Goal: Task Accomplishment & Management: Manage account settings

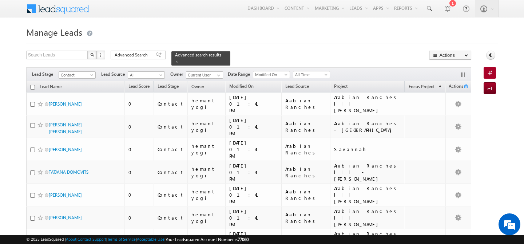
click at [0, 0] on link "Reports Home" at bounding box center [0, 0] width 0 height 0
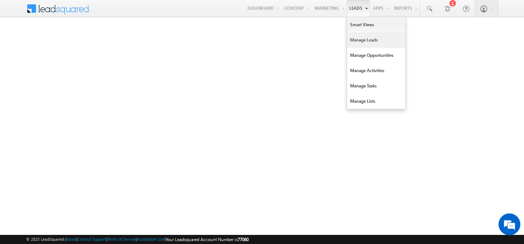
click at [353, 43] on link "Manage Leads" at bounding box center [376, 39] width 58 height 15
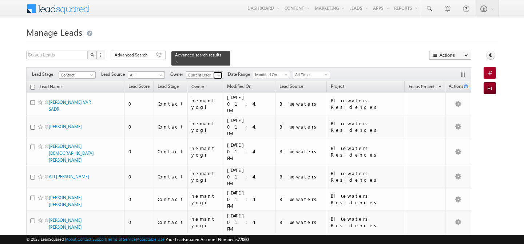
click at [217, 72] on span at bounding box center [219, 75] width 6 height 6
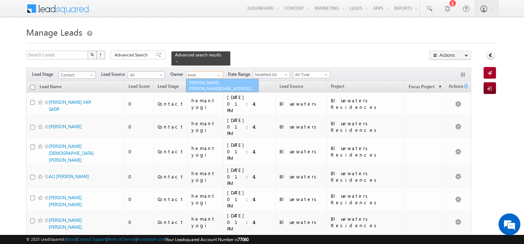
click at [222, 87] on link "[PERSON_NAME] [PERSON_NAME][EMAIL_ADDRESS][DOMAIN_NAME]" at bounding box center [222, 86] width 73 height 14
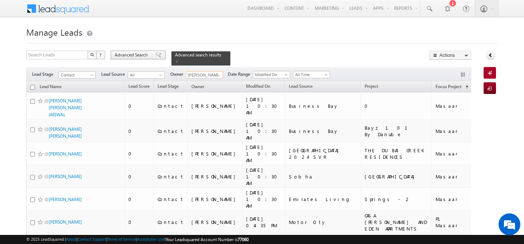
type input "[PERSON_NAME]"
click at [142, 51] on div "Advanced Search" at bounding box center [138, 55] width 55 height 9
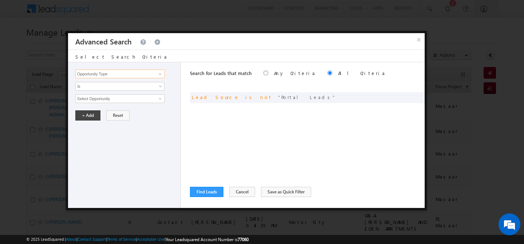
click at [102, 73] on input "Opportunity Type" at bounding box center [120, 74] width 90 height 9
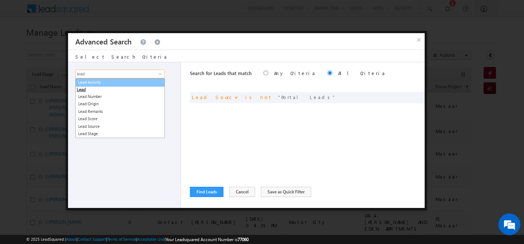
click at [115, 83] on link "Lead Activity" at bounding box center [120, 82] width 90 height 8
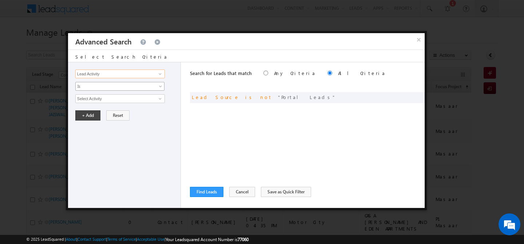
type input "Lead Activity"
click at [110, 84] on span "Is" at bounding box center [115, 86] width 79 height 7
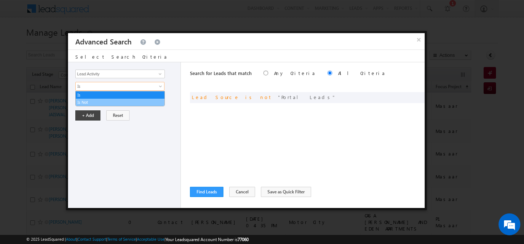
click at [102, 101] on link "Is Not" at bounding box center [120, 102] width 89 height 7
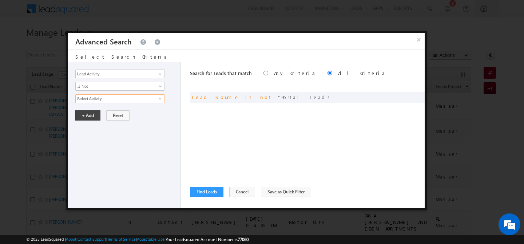
click at [111, 101] on input "Select Activity" at bounding box center [120, 98] width 90 height 9
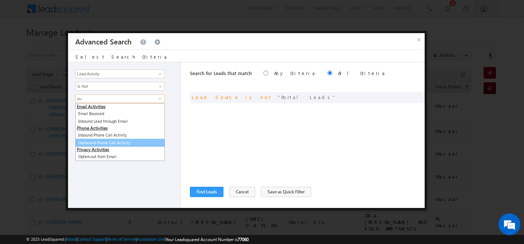
click at [117, 143] on link "Outbound Phone Call Activity" at bounding box center [120, 143] width 90 height 8
type input "Outbound Phone Call Activity"
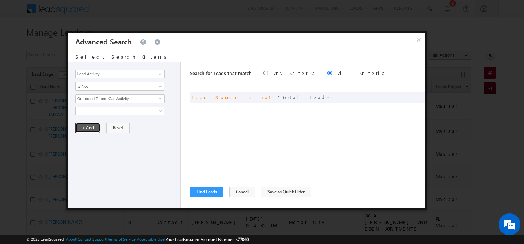
click at [84, 126] on button "+ Add" at bounding box center [87, 128] width 25 height 10
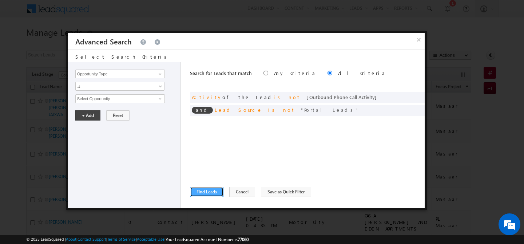
click at [204, 189] on button "Find Leads" at bounding box center [207, 192] width 34 height 10
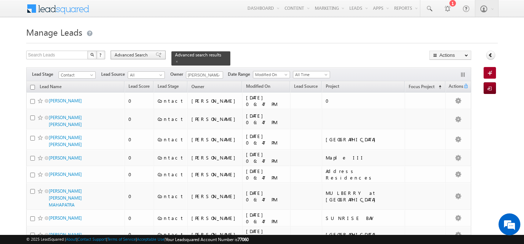
click at [137, 54] on span "Advanced Search" at bounding box center [132, 55] width 35 height 7
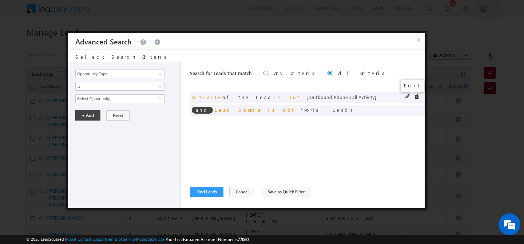
click at [407, 96] on span at bounding box center [408, 96] width 5 height 5
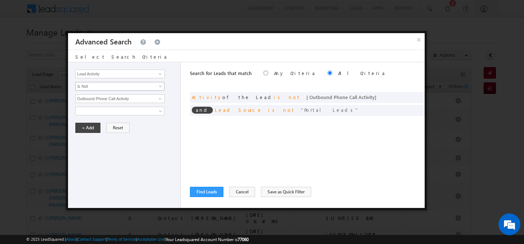
click at [100, 87] on span "Is Not" at bounding box center [115, 86] width 79 height 7
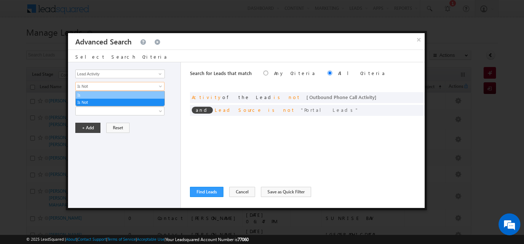
click at [99, 95] on link "Is" at bounding box center [120, 95] width 89 height 7
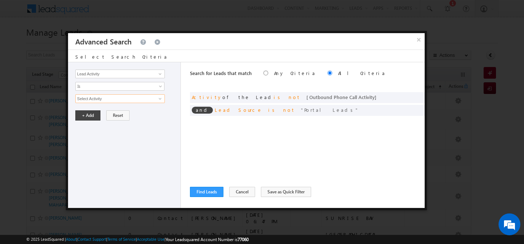
click at [106, 98] on input "Select Activity" at bounding box center [120, 98] width 90 height 9
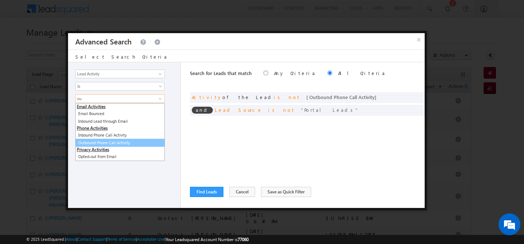
click at [111, 143] on link "Outbound Phone Call Activity" at bounding box center [120, 143] width 90 height 8
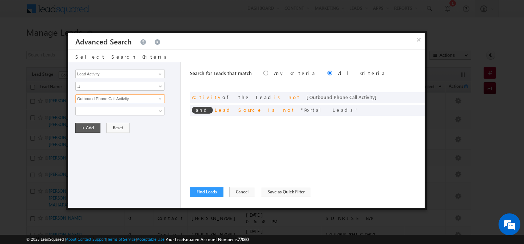
type input "Outbound Phone Call Activity"
click at [90, 127] on button "+ Add" at bounding box center [87, 128] width 25 height 10
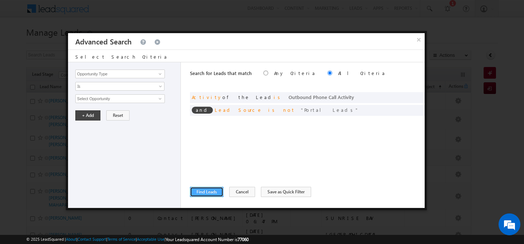
click at [211, 191] on button "Find Leads" at bounding box center [207, 192] width 34 height 10
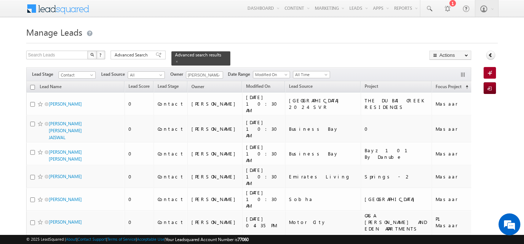
click at [32, 85] on input "checkbox" at bounding box center [32, 87] width 5 height 5
checkbox input "true"
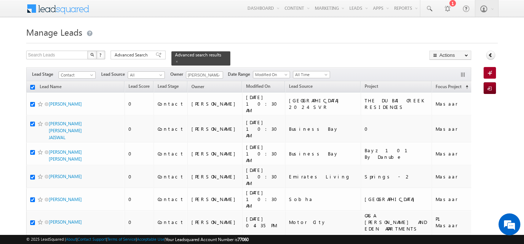
checkbox input "true"
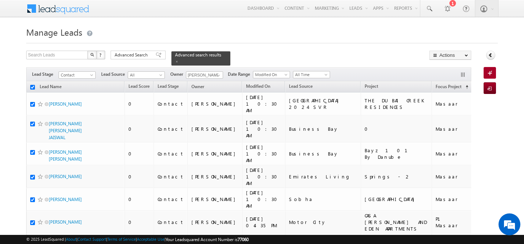
checkbox input "true"
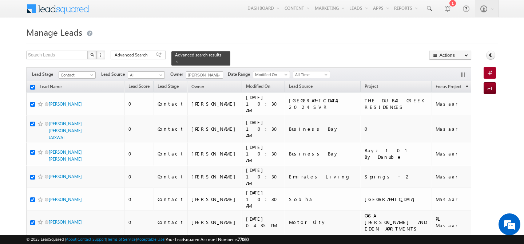
checkbox input "true"
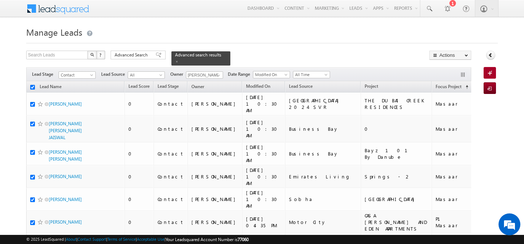
checkbox input "true"
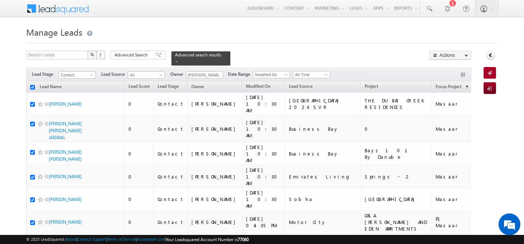
checkbox input "true"
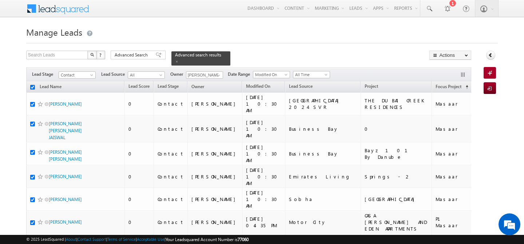
checkbox input "true"
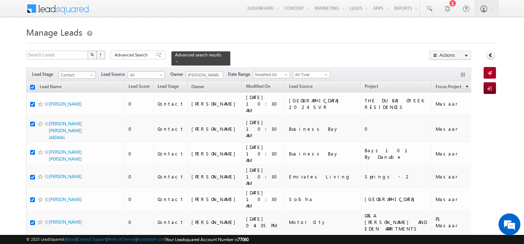
checkbox input "true"
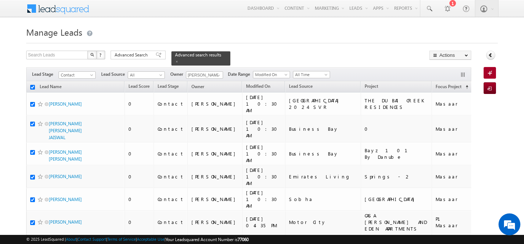
checkbox input "true"
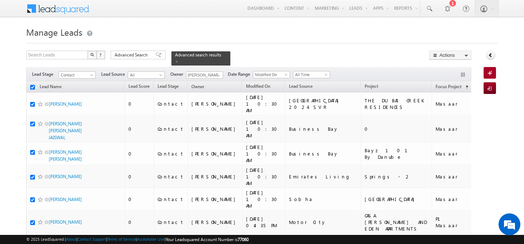
checkbox input "true"
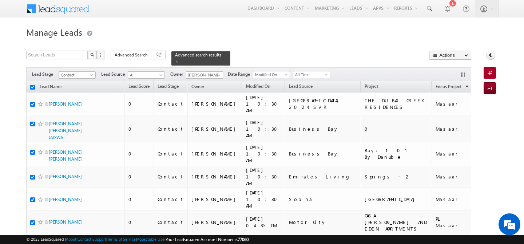
checkbox input "true"
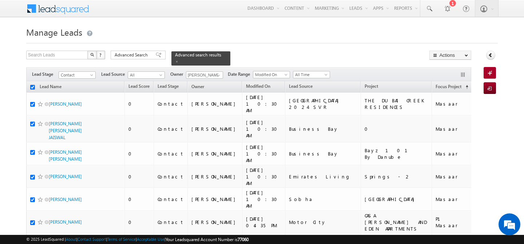
checkbox input "true"
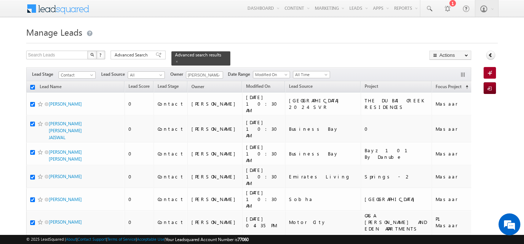
checkbox input "true"
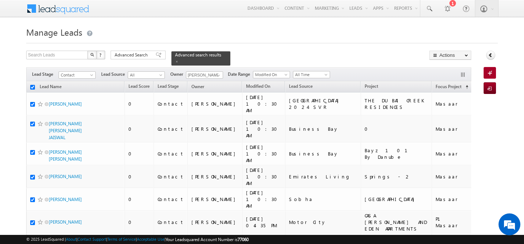
checkbox input "true"
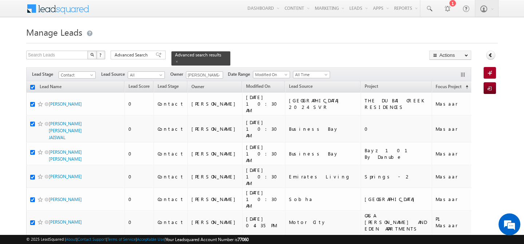
checkbox input "true"
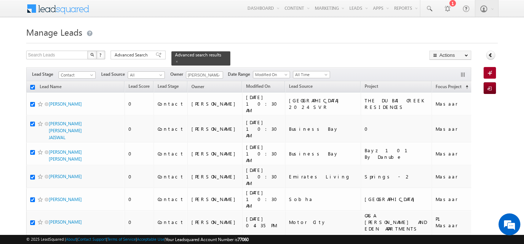
checkbox input "true"
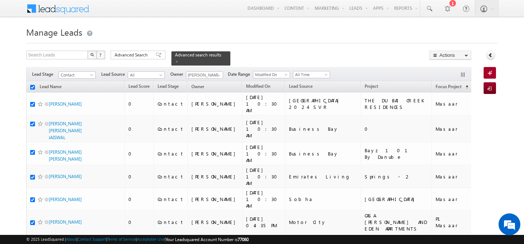
checkbox input "true"
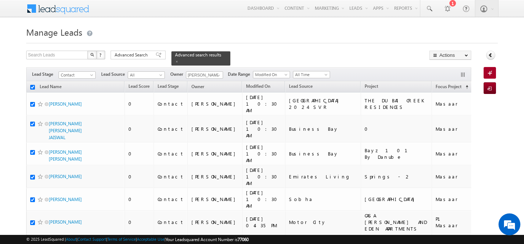
checkbox input "true"
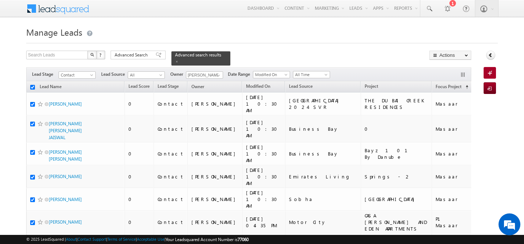
checkbox input "true"
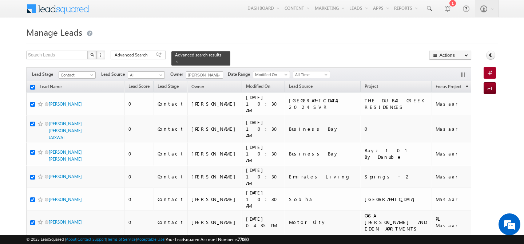
checkbox input "true"
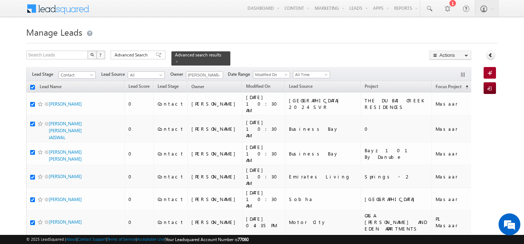
checkbox input "true"
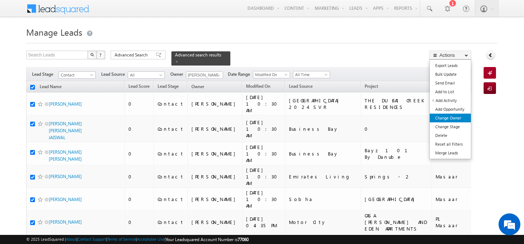
click at [457, 116] on link "Change Owner" at bounding box center [450, 118] width 41 height 9
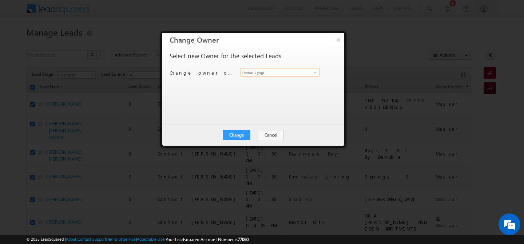
click at [286, 72] on input "hemant yogi" at bounding box center [280, 72] width 79 height 9
click at [292, 85] on span "[PERSON_NAME][EMAIL_ADDRESS][PERSON_NAME][DOMAIN_NAME]" at bounding box center [277, 86] width 66 height 5
type input "[PERSON_NAME]"
click at [235, 135] on button "Change" at bounding box center [237, 135] width 28 height 10
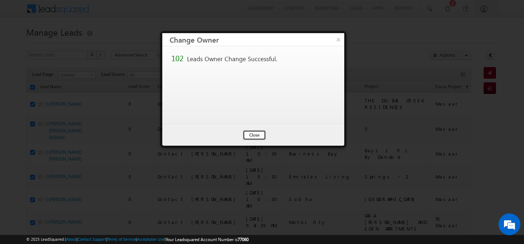
click at [262, 134] on button "Close" at bounding box center [254, 135] width 23 height 10
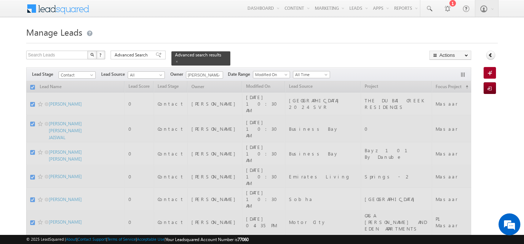
checkbox input "false"
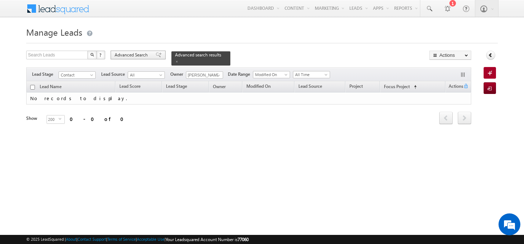
click at [129, 56] on span "Advanced Search" at bounding box center [132, 55] width 35 height 7
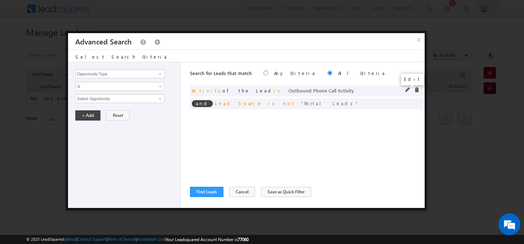
click at [406, 90] on span at bounding box center [408, 89] width 5 height 5
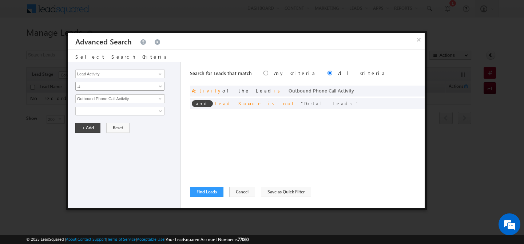
click at [136, 85] on span "Is" at bounding box center [115, 86] width 79 height 7
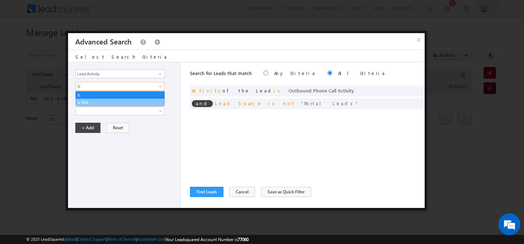
click at [112, 101] on link "Is Not" at bounding box center [120, 102] width 89 height 7
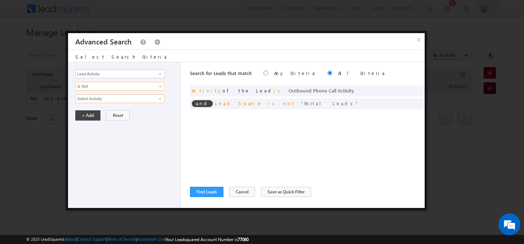
click at [136, 101] on input "Select Activity" at bounding box center [120, 98] width 90 height 9
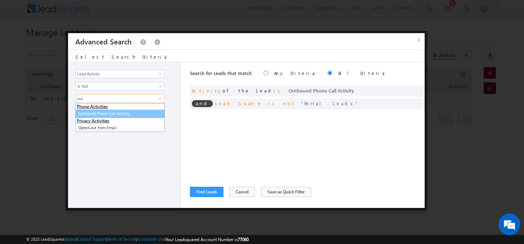
click at [135, 114] on link "Outbound Phone Call Activity" at bounding box center [120, 114] width 90 height 8
type input "Outbound Phone Call Activity"
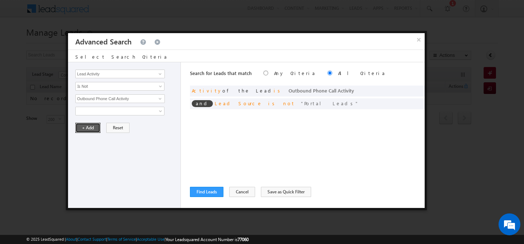
click at [86, 129] on button "+ Add" at bounding box center [87, 128] width 25 height 10
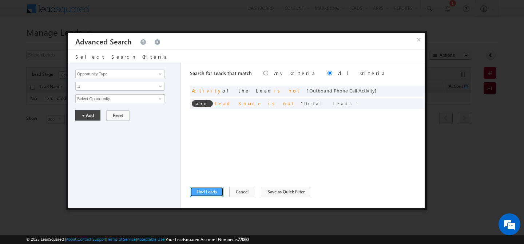
click at [203, 194] on button "Find Leads" at bounding box center [207, 192] width 34 height 10
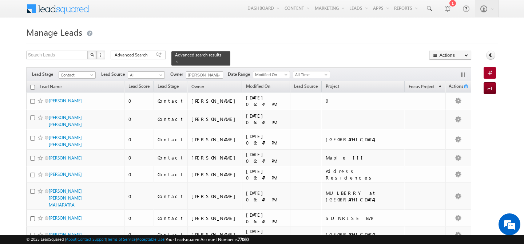
click at [34, 85] on input "checkbox" at bounding box center [32, 87] width 5 height 5
checkbox input "true"
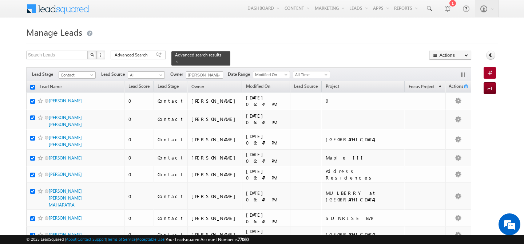
checkbox input "true"
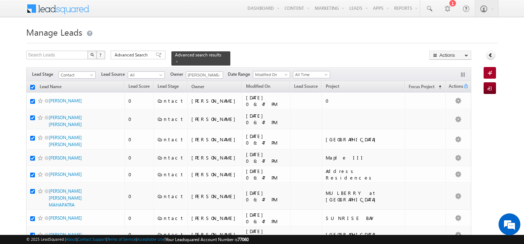
checkbox input "true"
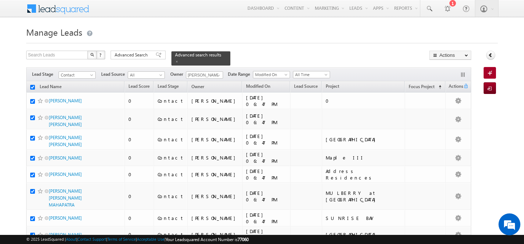
checkbox input "true"
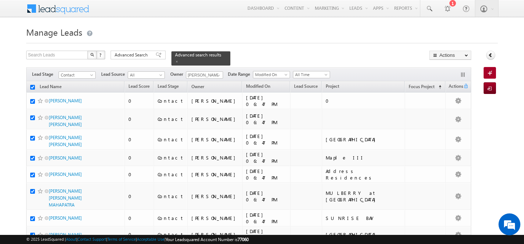
checkbox input "true"
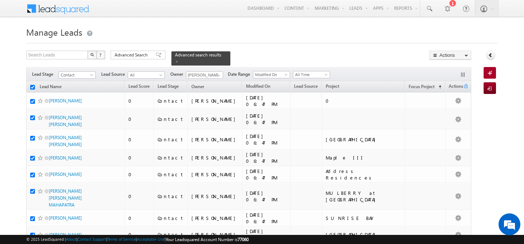
checkbox input "true"
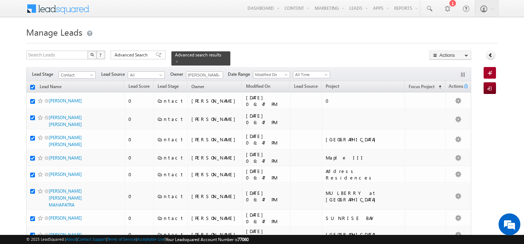
checkbox input "true"
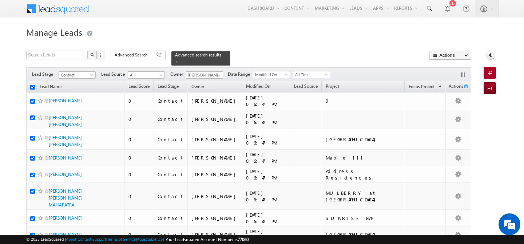
checkbox input "true"
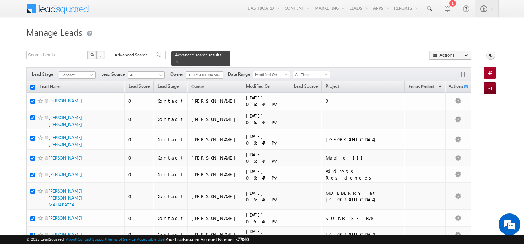
checkbox input "true"
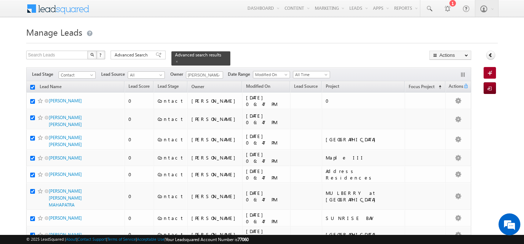
checkbox input "true"
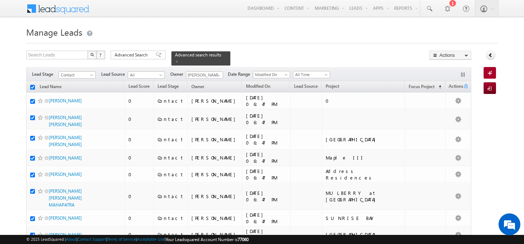
checkbox input "true"
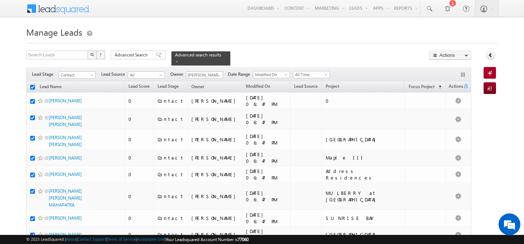
checkbox input "true"
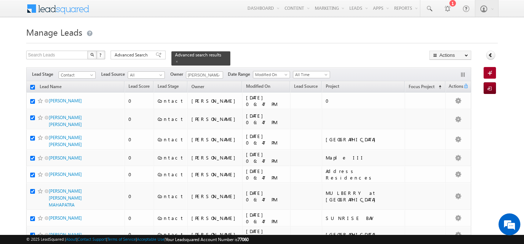
checkbox input "true"
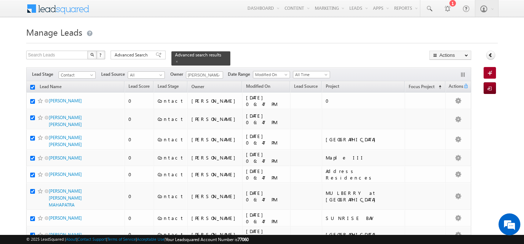
checkbox input "true"
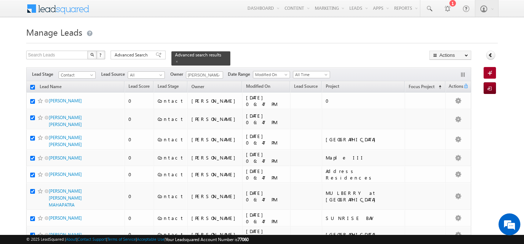
checkbox input "true"
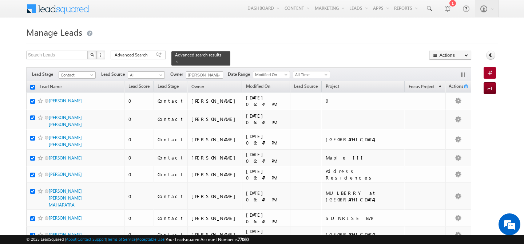
checkbox input "true"
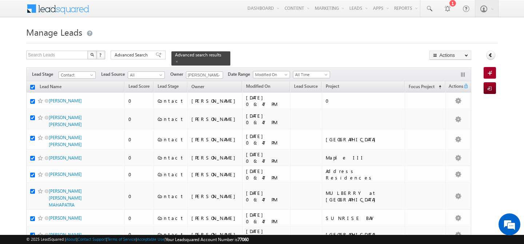
checkbox input "true"
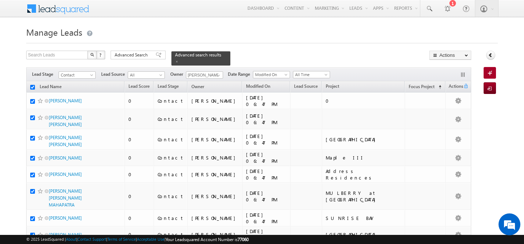
checkbox input "true"
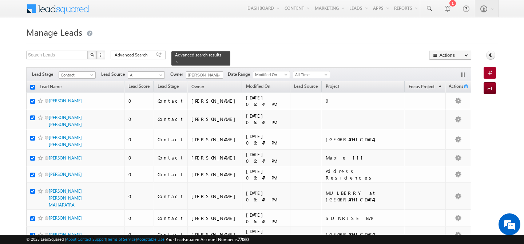
checkbox input "true"
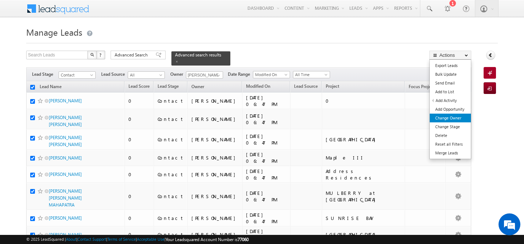
click at [449, 119] on link "Change Owner" at bounding box center [450, 118] width 41 height 9
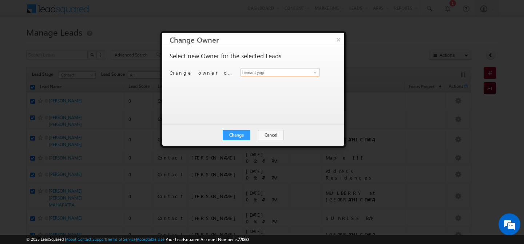
click at [279, 73] on input "hemant yogi" at bounding box center [280, 72] width 79 height 9
click at [287, 83] on link "[PERSON_NAME] [PERSON_NAME][EMAIL_ADDRESS][DOMAIN_NAME]" at bounding box center [280, 84] width 79 height 14
click at [239, 135] on button "Change" at bounding box center [237, 135] width 28 height 10
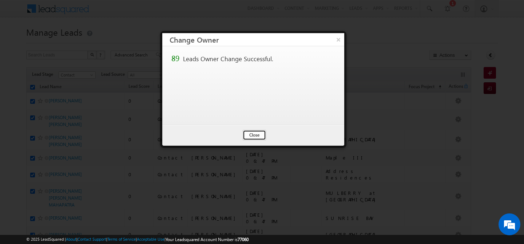
click at [253, 136] on button "Close" at bounding box center [254, 135] width 23 height 10
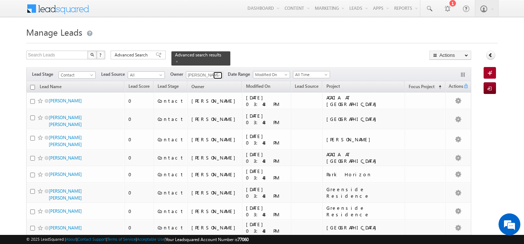
click at [217, 72] on span at bounding box center [219, 75] width 6 height 6
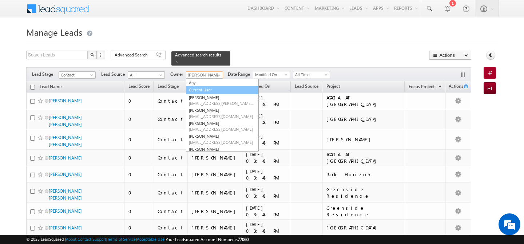
click at [204, 86] on link "Current User" at bounding box center [222, 90] width 73 height 8
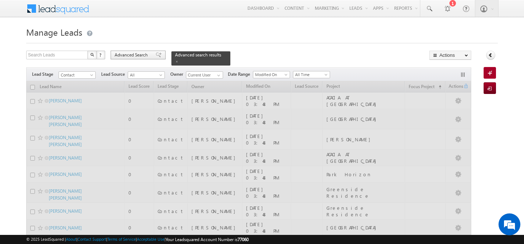
click at [129, 55] on span "Advanced Search" at bounding box center [132, 55] width 35 height 7
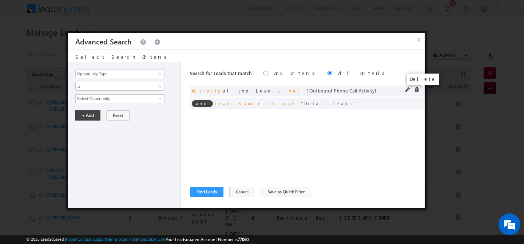
click at [418, 92] on span at bounding box center [416, 89] width 5 height 5
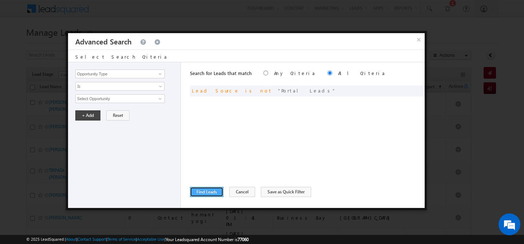
click at [194, 191] on button "Find Leads" at bounding box center [207, 192] width 34 height 10
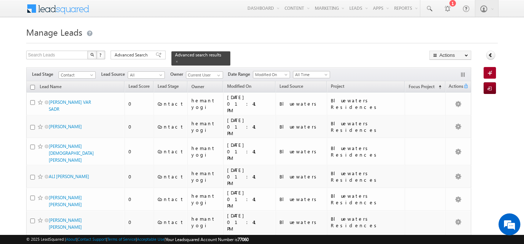
click at [30, 85] on input "checkbox" at bounding box center [32, 87] width 5 height 5
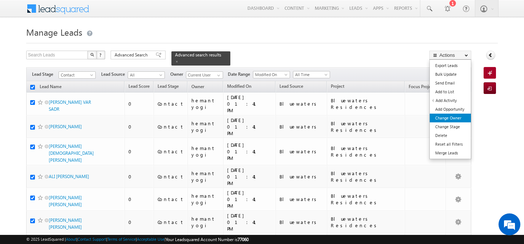
click at [458, 116] on link "Change Owner" at bounding box center [450, 118] width 41 height 9
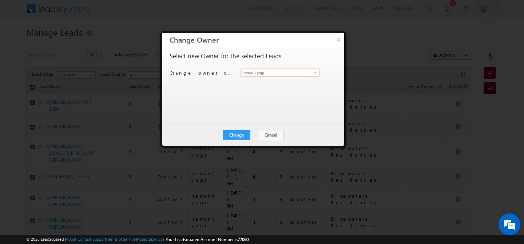
click at [255, 73] on input "hemant yogi" at bounding box center [280, 72] width 79 height 9
click at [260, 86] on span "[PERSON_NAME][EMAIL_ADDRESS][DOMAIN_NAME]" at bounding box center [277, 86] width 66 height 5
click at [237, 136] on button "Change" at bounding box center [237, 135] width 28 height 10
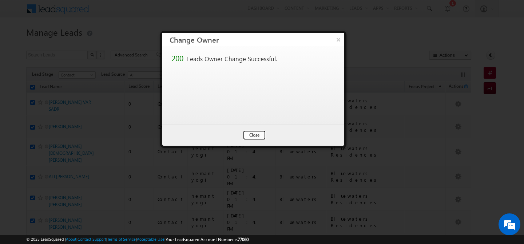
click at [259, 135] on button "Close" at bounding box center [254, 135] width 23 height 10
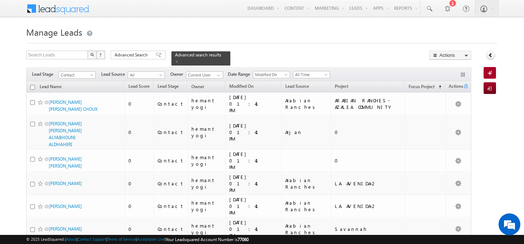
click at [34, 85] on input "checkbox" at bounding box center [32, 87] width 5 height 5
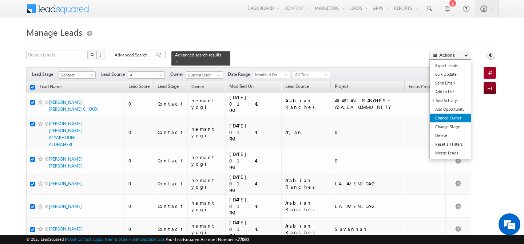
click at [450, 116] on link "Change Owner" at bounding box center [450, 118] width 41 height 9
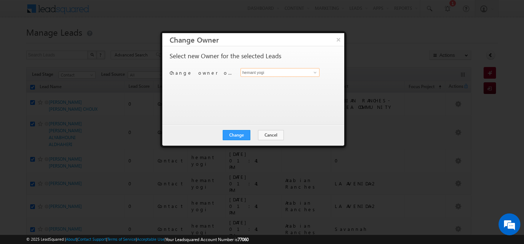
click at [281, 74] on input "hemant yogi" at bounding box center [280, 72] width 79 height 9
click at [269, 83] on link "[PERSON_NAME] [PERSON_NAME][EMAIL_ADDRESS][DOMAIN_NAME]" at bounding box center [280, 84] width 79 height 14
click at [239, 135] on button "Change" at bounding box center [237, 135] width 28 height 10
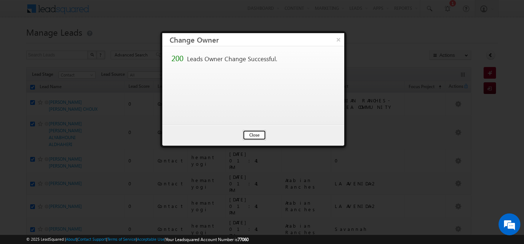
click at [249, 135] on button "Close" at bounding box center [254, 135] width 23 height 10
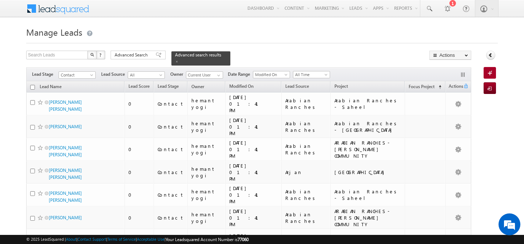
click at [34, 85] on input "checkbox" at bounding box center [32, 87] width 5 height 5
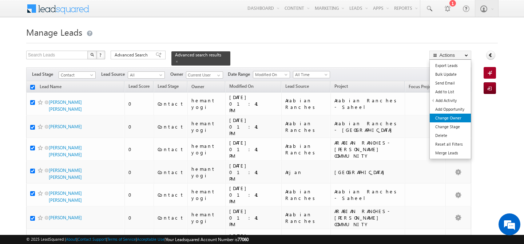
click at [455, 117] on link "Change Owner" at bounding box center [450, 118] width 41 height 9
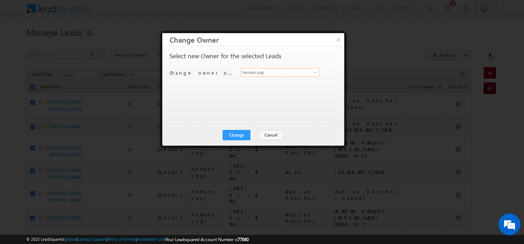
click at [259, 71] on input "hemant yogi" at bounding box center [280, 72] width 79 height 9
click at [247, 83] on link "[PERSON_NAME] [PERSON_NAME][EMAIL_ADDRESS][PERSON_NAME][DOMAIN_NAME]" at bounding box center [280, 84] width 79 height 14
click at [238, 133] on button "Change" at bounding box center [237, 135] width 28 height 10
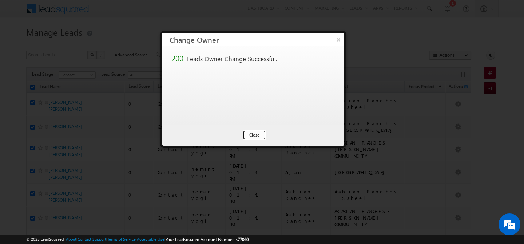
click at [247, 133] on button "Close" at bounding box center [254, 135] width 23 height 10
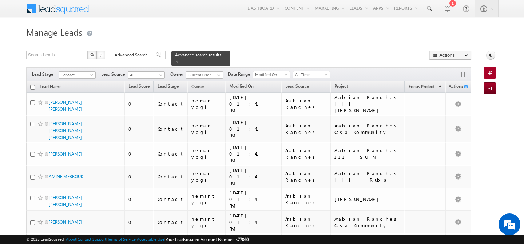
click at [31, 85] on input "checkbox" at bounding box center [32, 87] width 5 height 5
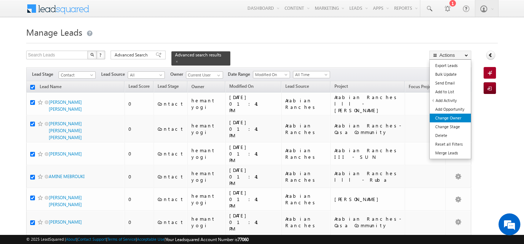
click at [449, 121] on link "Change Owner" at bounding box center [450, 118] width 41 height 9
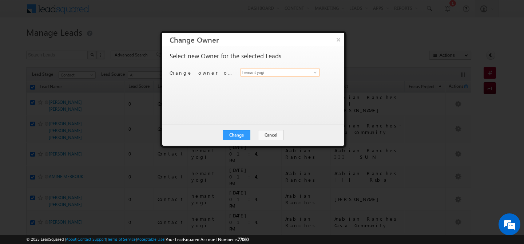
click at [269, 76] on input "hemant yogi" at bounding box center [280, 72] width 79 height 9
click at [250, 79] on link "[PERSON_NAME] [PERSON_NAME][EMAIL_ADDRESS][DOMAIN_NAME]" at bounding box center [280, 84] width 79 height 14
click at [234, 138] on button "Change" at bounding box center [237, 135] width 28 height 10
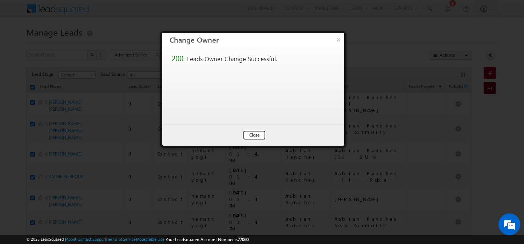
click at [251, 135] on button "Close" at bounding box center [254, 135] width 23 height 10
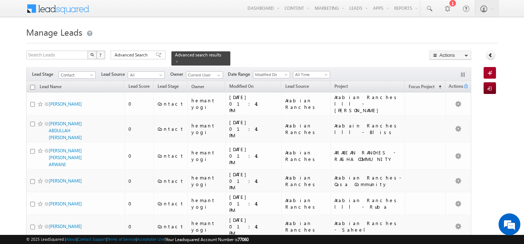
click at [30, 85] on input "checkbox" at bounding box center [32, 87] width 5 height 5
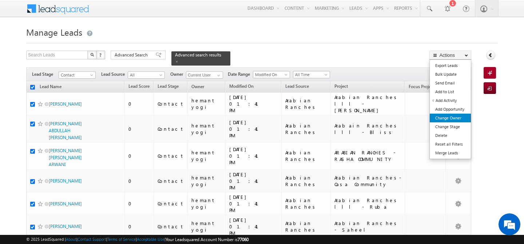
click at [441, 116] on link "Change Owner" at bounding box center [450, 118] width 41 height 9
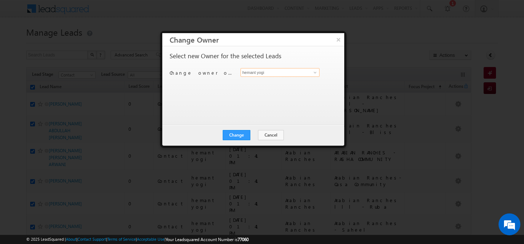
click at [292, 70] on input "hemant yogi" at bounding box center [280, 72] width 79 height 9
click at [298, 82] on link "[PERSON_NAME] [PERSON_NAME][EMAIL_ADDRESS][PERSON_NAME][DOMAIN_NAME]" at bounding box center [280, 84] width 79 height 14
click at [233, 137] on button "Change" at bounding box center [237, 135] width 28 height 10
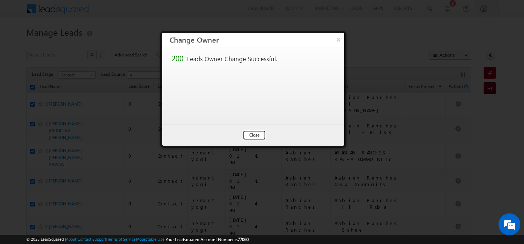
click at [253, 137] on button "Close" at bounding box center [254, 135] width 23 height 10
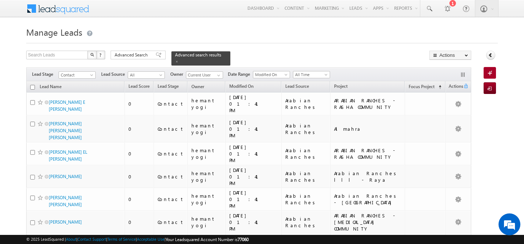
click at [33, 85] on input "checkbox" at bounding box center [32, 87] width 5 height 5
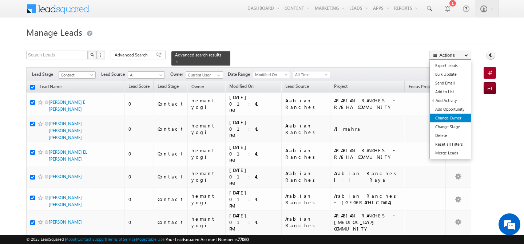
click at [453, 120] on link "Change Owner" at bounding box center [450, 118] width 41 height 9
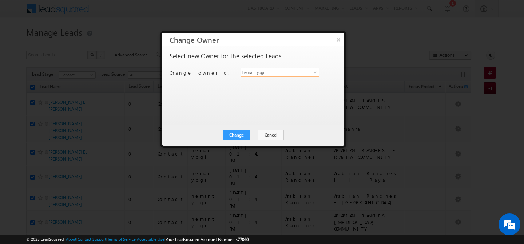
click at [286, 72] on input "hemant yogi" at bounding box center [280, 72] width 79 height 9
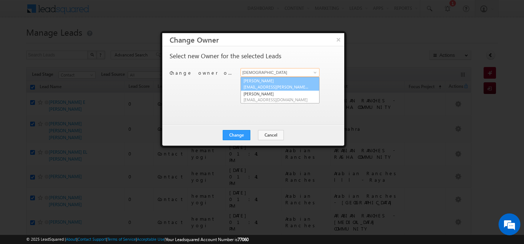
click at [268, 83] on link "[PERSON_NAME] [EMAIL_ADDRESS][PERSON_NAME][DOMAIN_NAME]" at bounding box center [280, 84] width 79 height 14
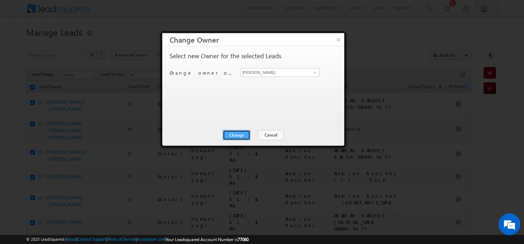
click at [240, 137] on button "Change" at bounding box center [237, 135] width 28 height 10
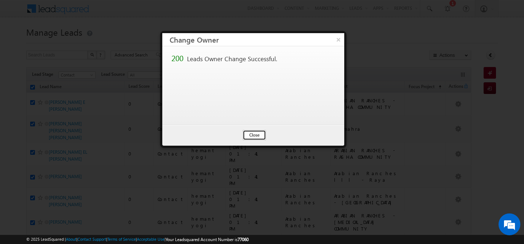
click at [252, 137] on button "Close" at bounding box center [254, 135] width 23 height 10
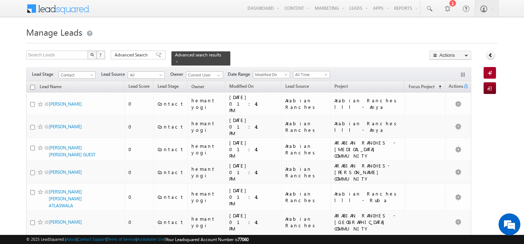
click at [32, 85] on input "checkbox" at bounding box center [32, 87] width 5 height 5
